Goal: Task Accomplishment & Management: Manage account settings

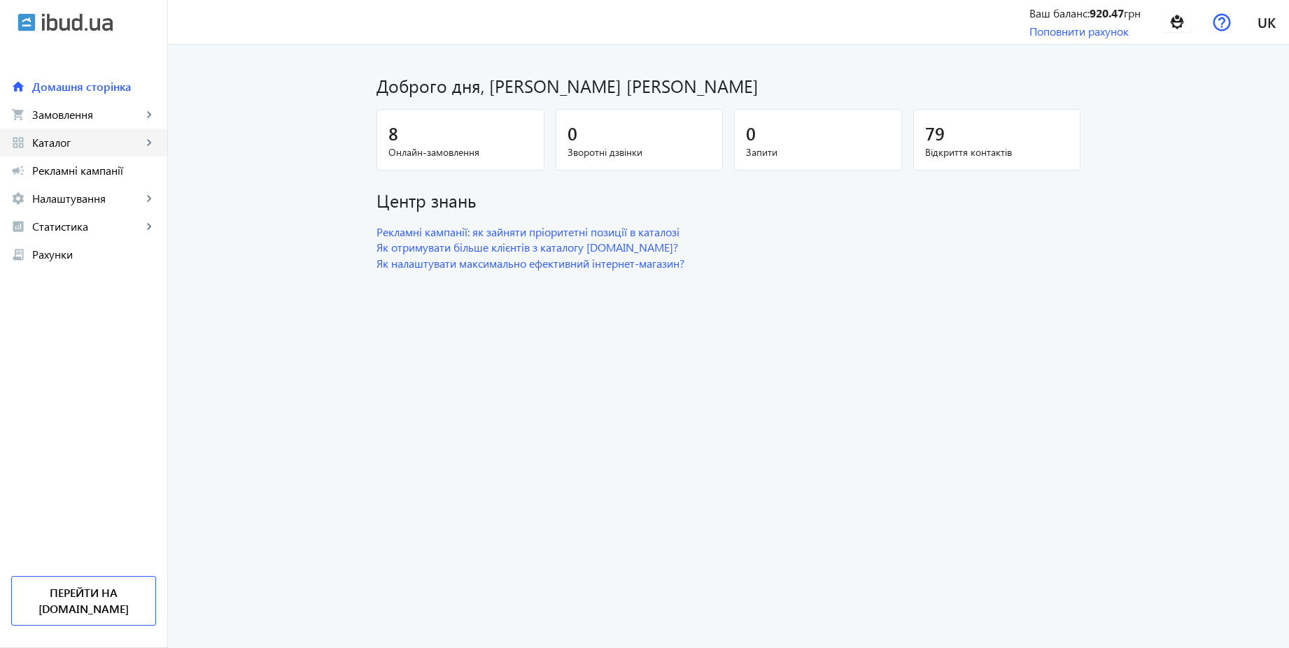
click at [62, 144] on span "Каталог" at bounding box center [87, 143] width 110 height 14
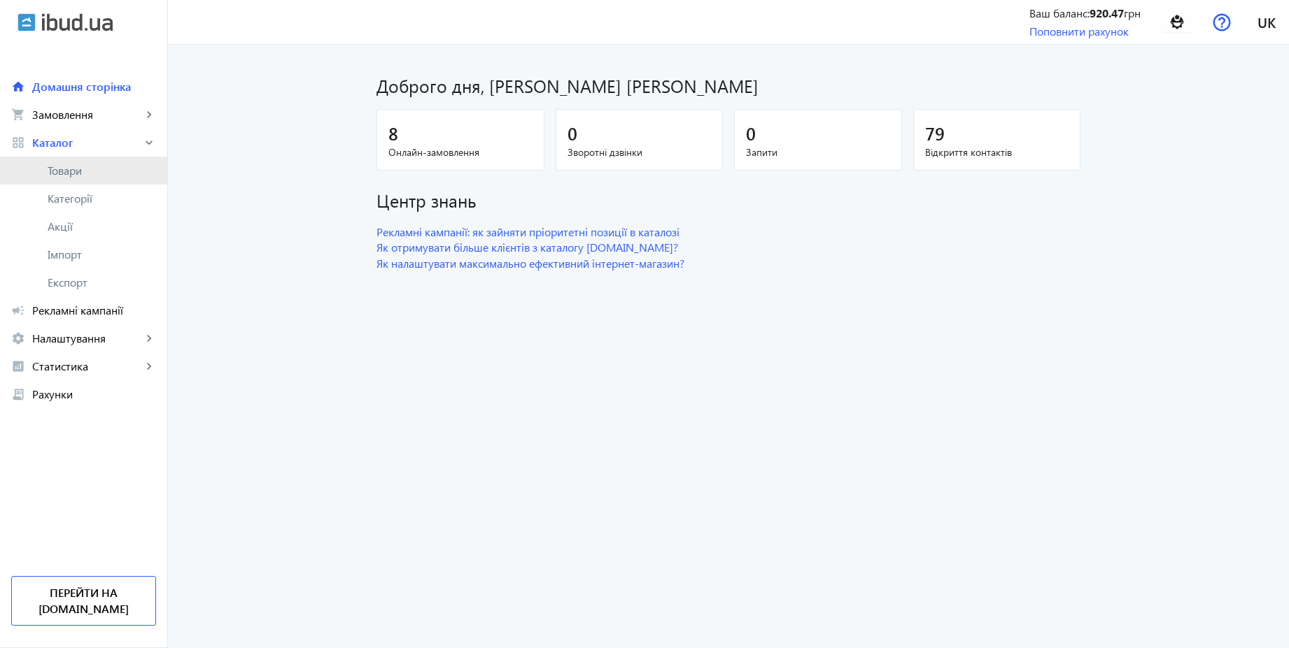
click at [62, 166] on span "Товари" at bounding box center [102, 171] width 108 height 14
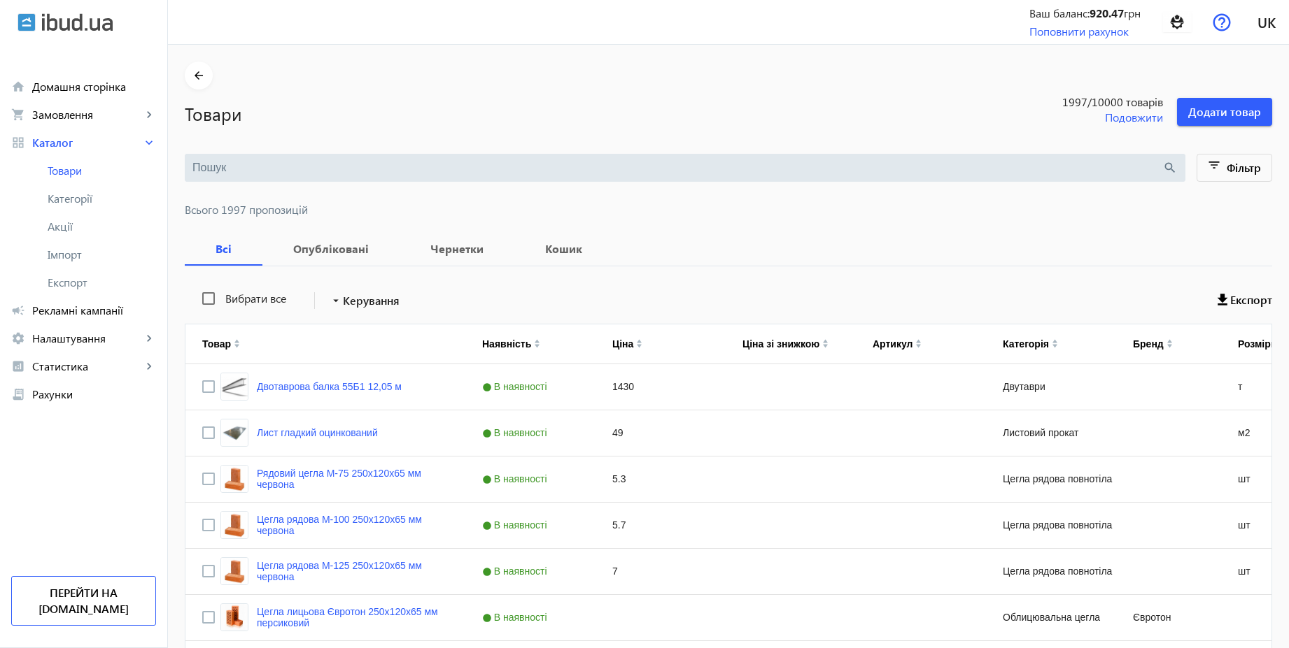
click at [294, 163] on input "search" at bounding box center [677, 167] width 970 height 15
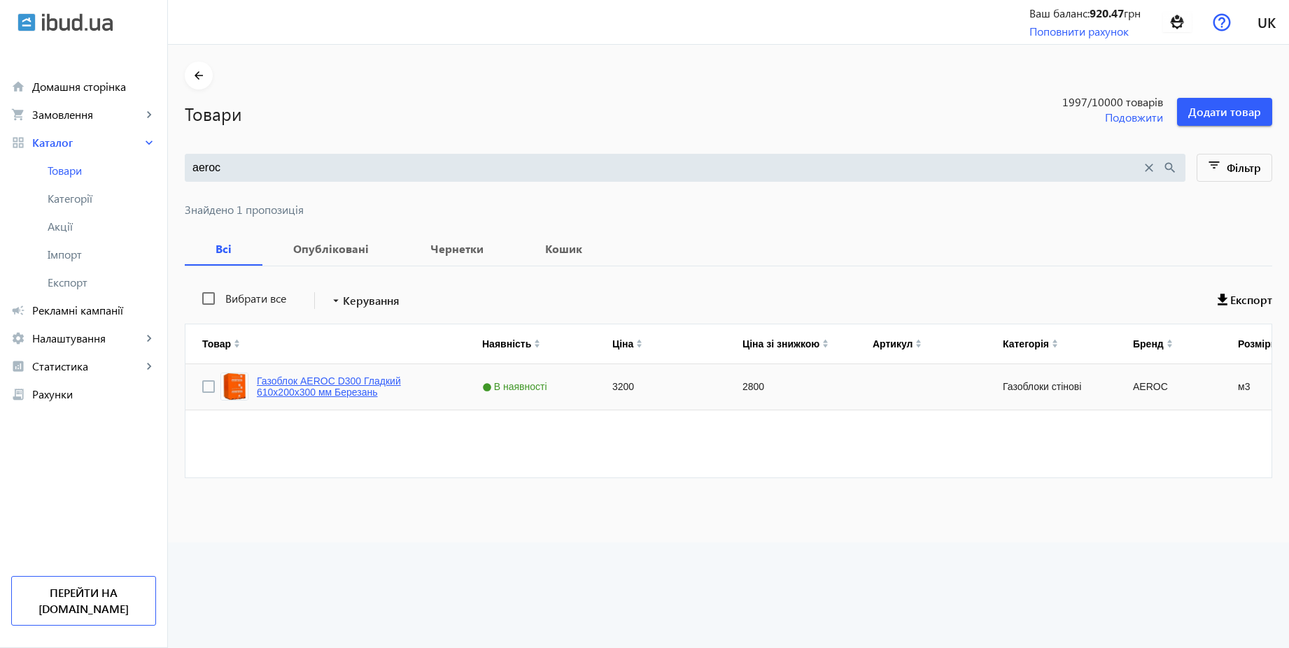
type input "aeroc"
click at [355, 377] on link "Газоблок AEROC D300 Гладкий 610х200х300 мм Березань" at bounding box center [353, 387] width 192 height 22
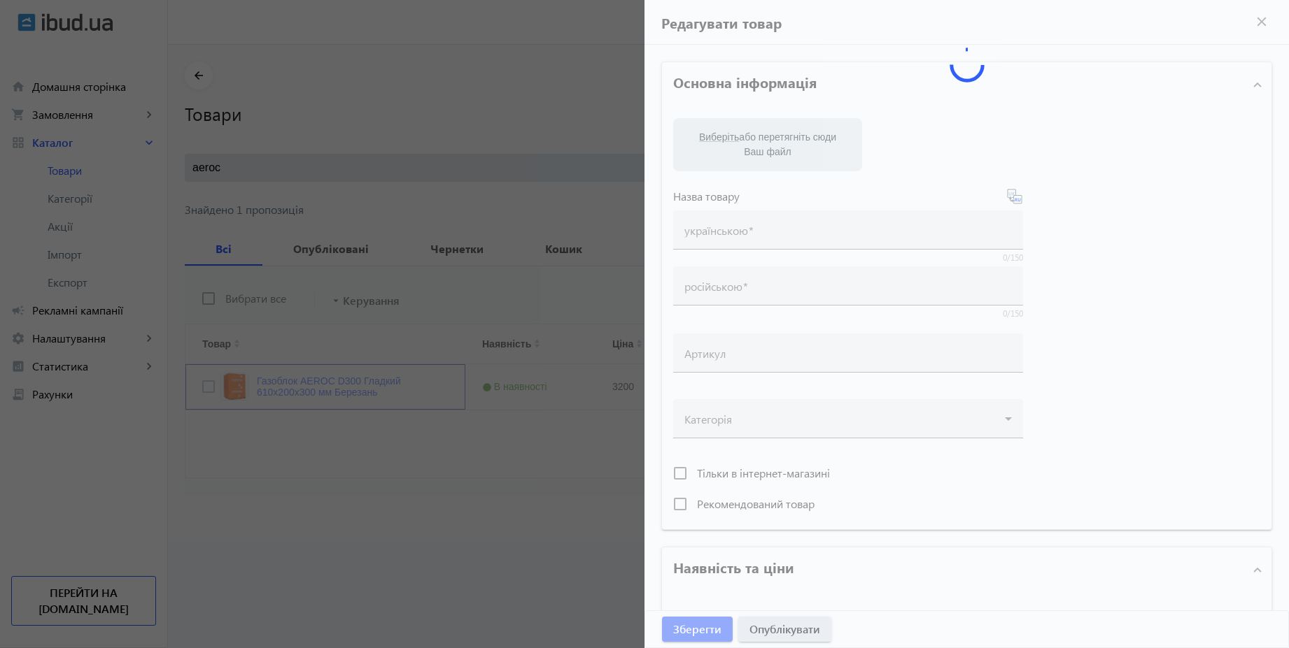
type input "Газоблок AEROC D300 Гладкий 610х200х300 мм Березань"
type input "3200"
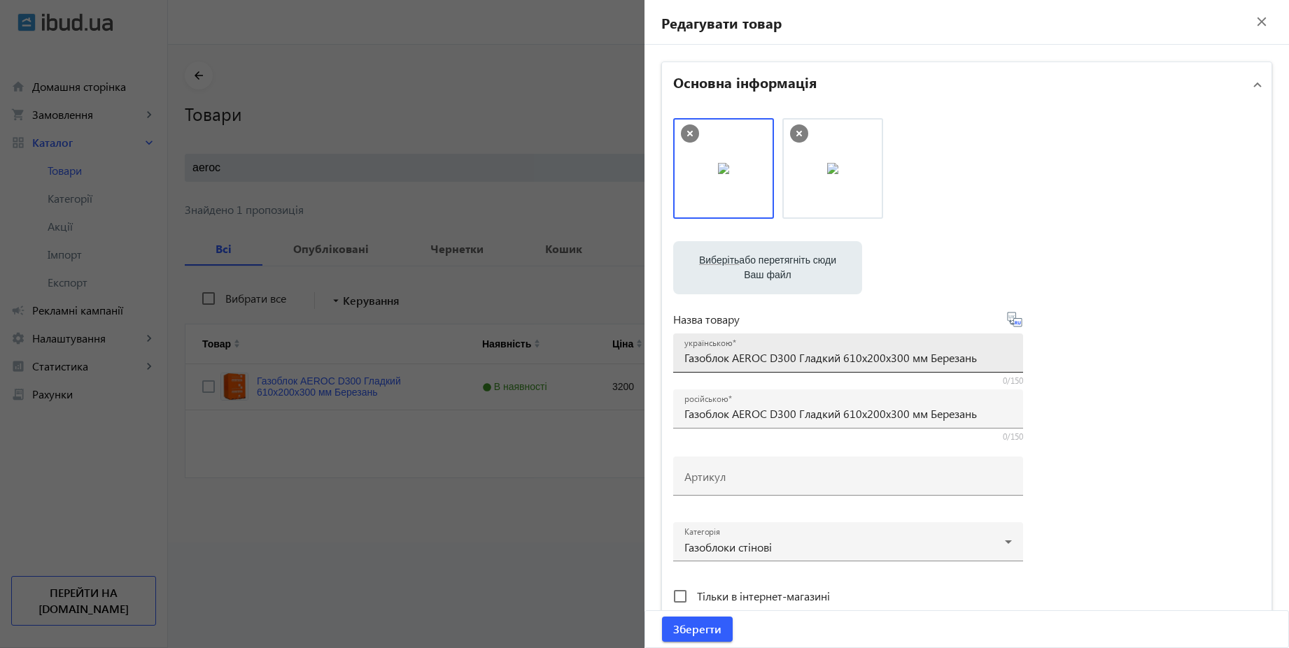
click at [763, 358] on input "Газоблок AEROC D300 Гладкий 610х200х300 мм Березань" at bounding box center [847, 357] width 327 height 15
click at [785, 357] on input "Газоблок AEROC Poriston D300 Гладкий 610х200х300 мм Березань" at bounding box center [847, 357] width 327 height 15
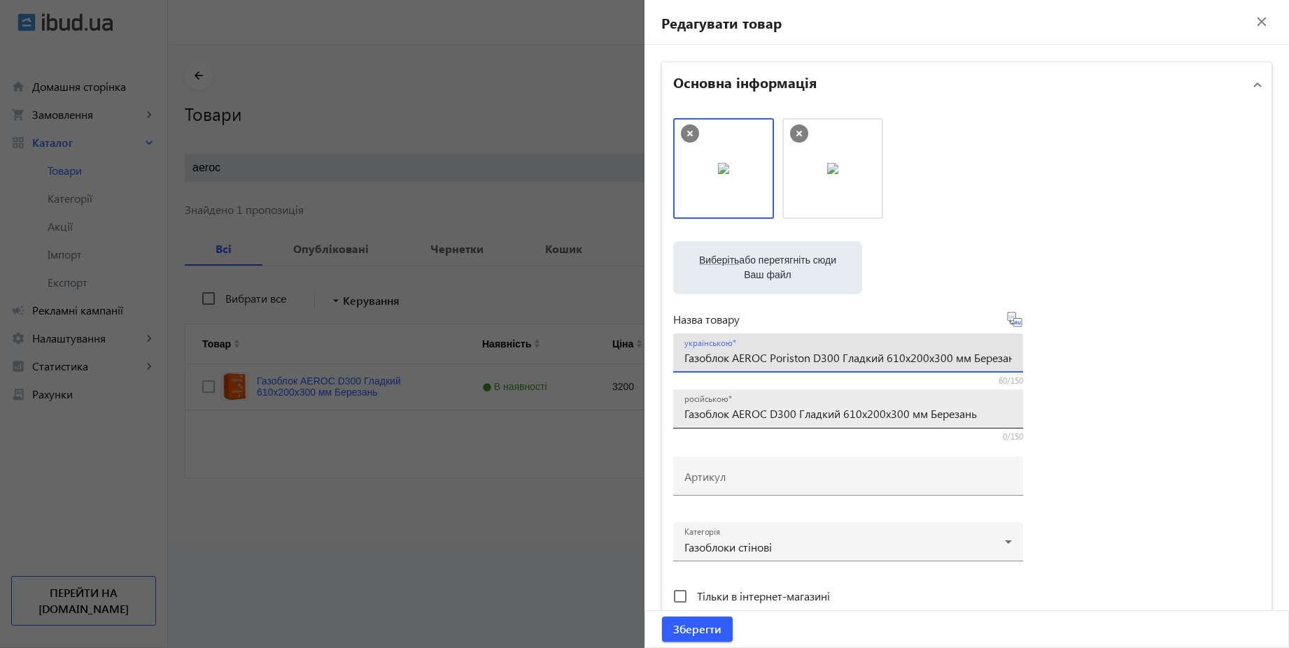
type input "Газоблок AEROC Poriston D300 Гладкий 610х200х300 мм Березань"
click at [767, 414] on input "Газоблок AEROC D300 Гладкий 610х200х300 мм Березань" at bounding box center [847, 413] width 327 height 15
paste input "Poriston"
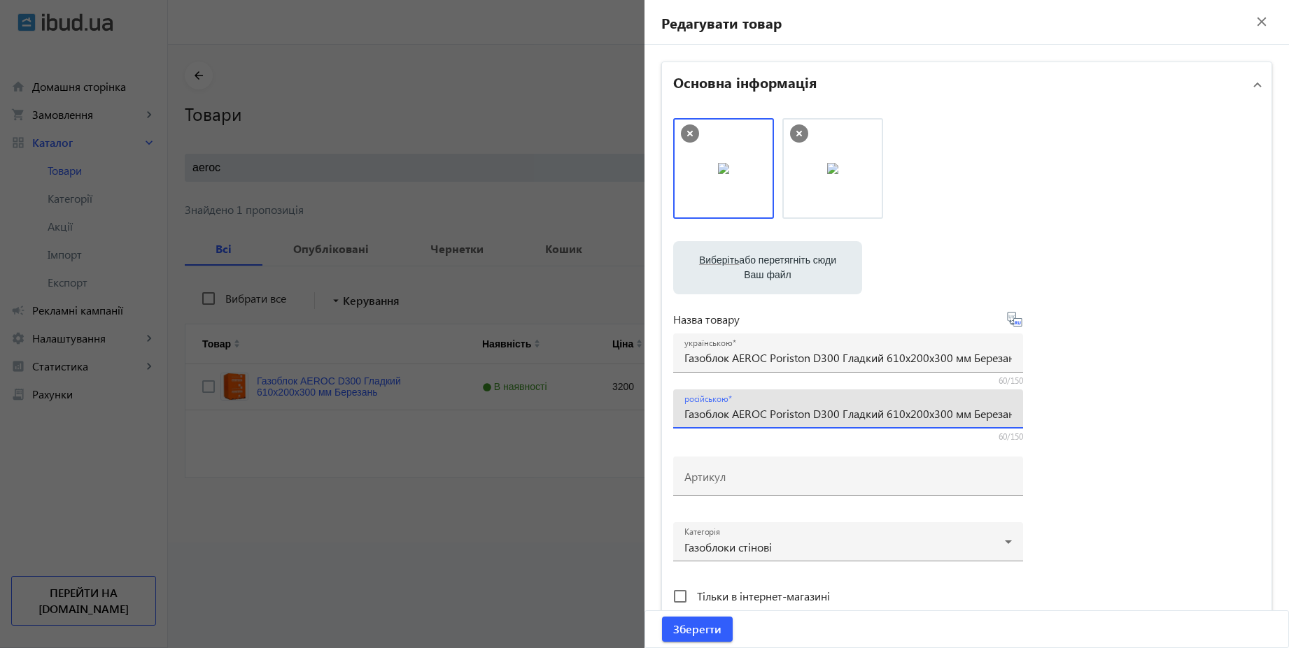
type input "Газоблок AEROC Poriston D300 Гладкий 610х200х300 мм Березань"
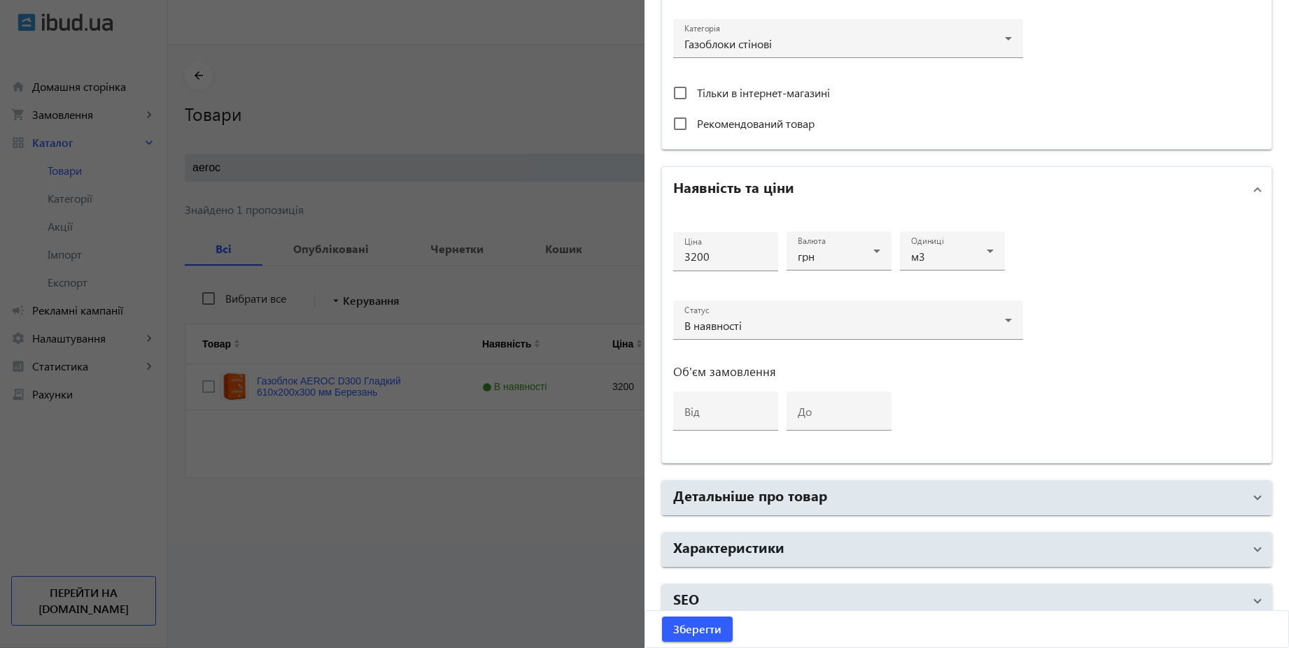
scroll to position [519, 0]
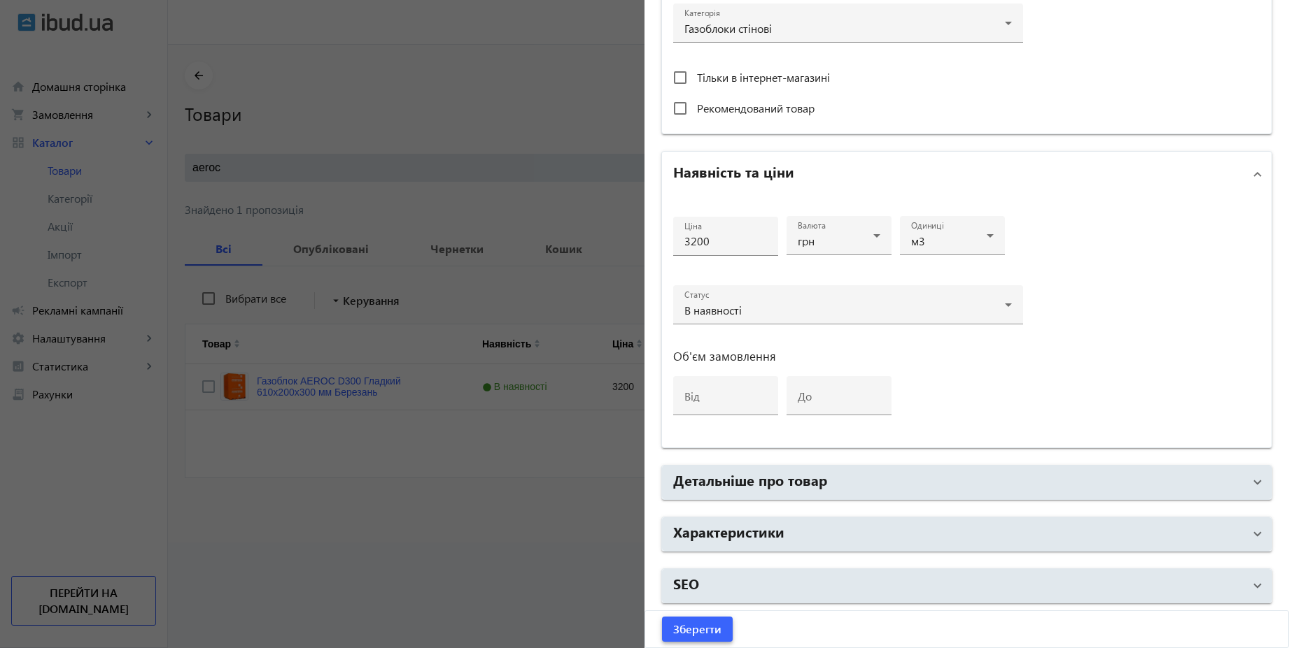
click at [707, 636] on span "Зберегти" at bounding box center [697, 629] width 48 height 15
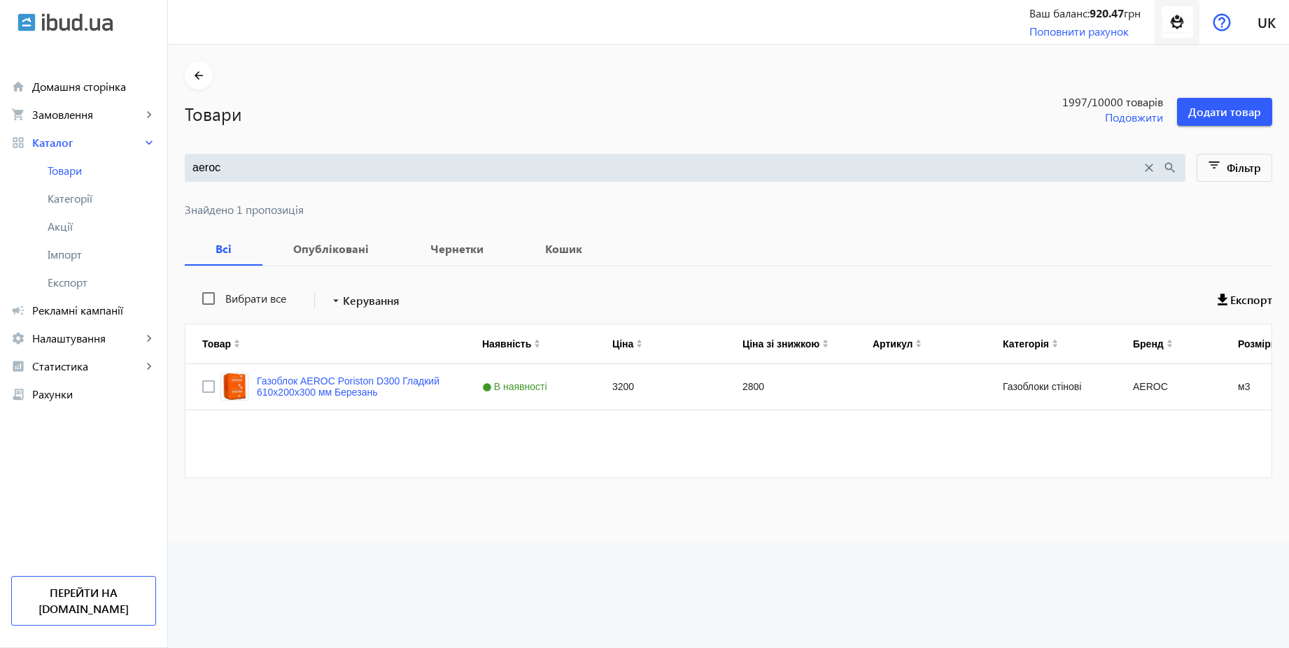
click at [1170, 20] on img at bounding box center [1176, 21] width 31 height 31
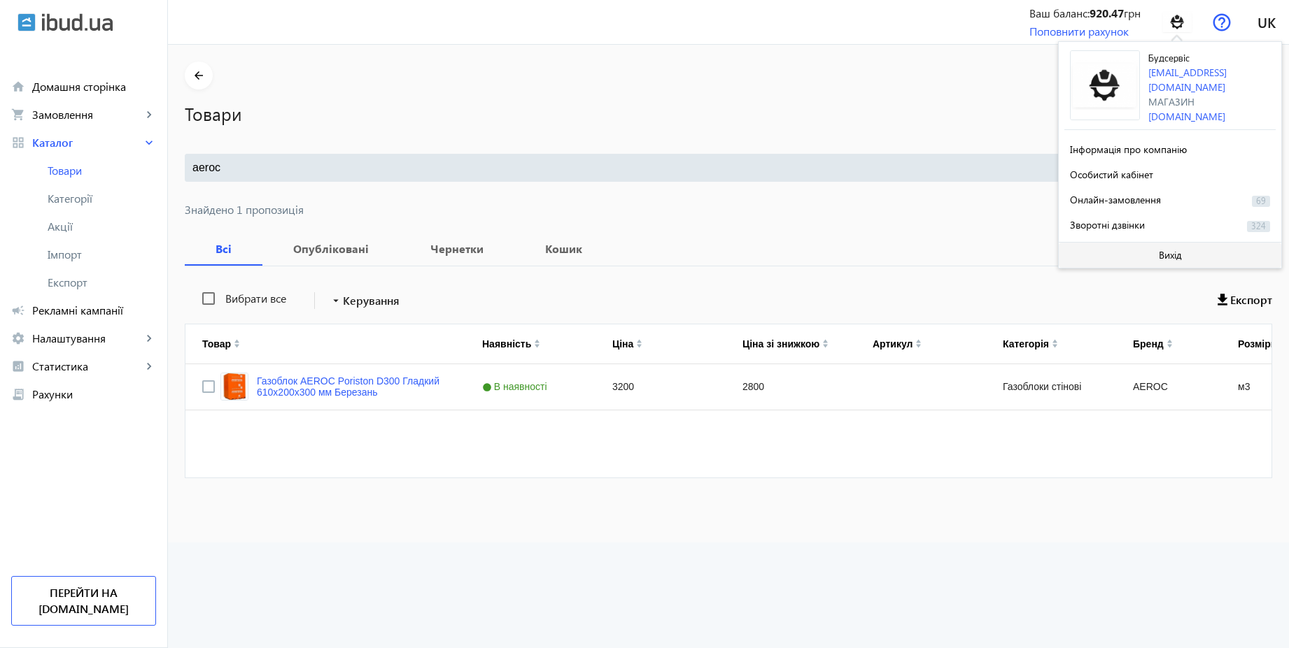
click at [1143, 247] on span at bounding box center [1169, 256] width 222 height 34
